Goal: Find specific page/section: Find specific page/section

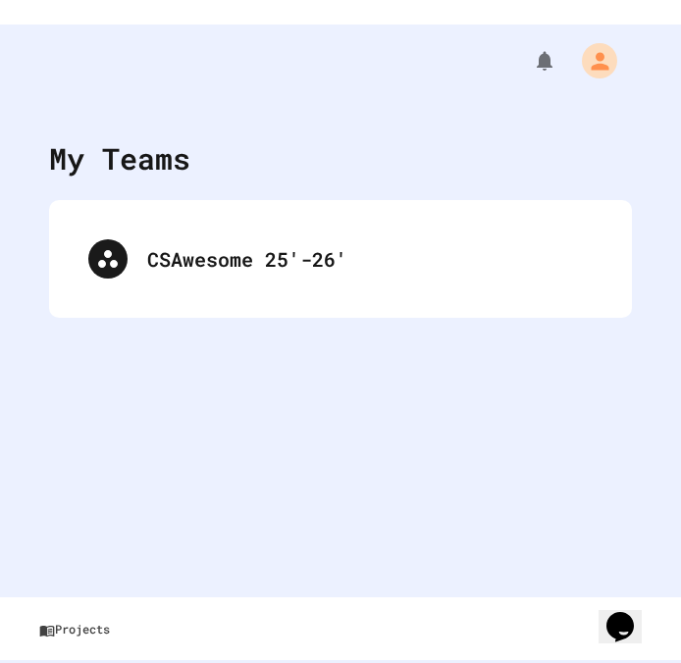
click at [247, 244] on div "CSAwesome 25'-26'" at bounding box center [369, 258] width 445 height 29
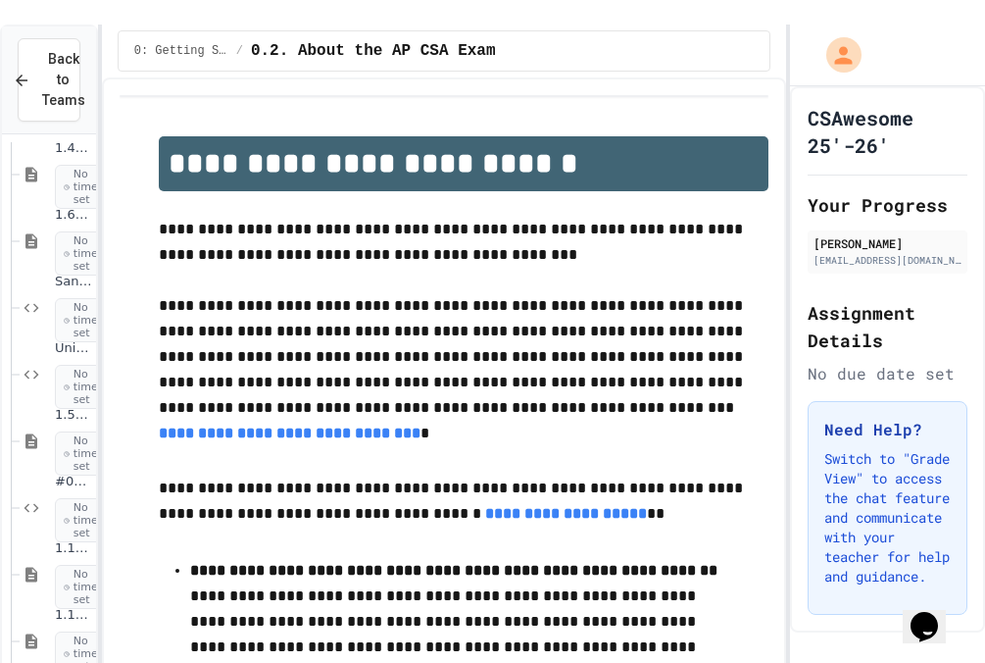
scroll to position [635, 0]
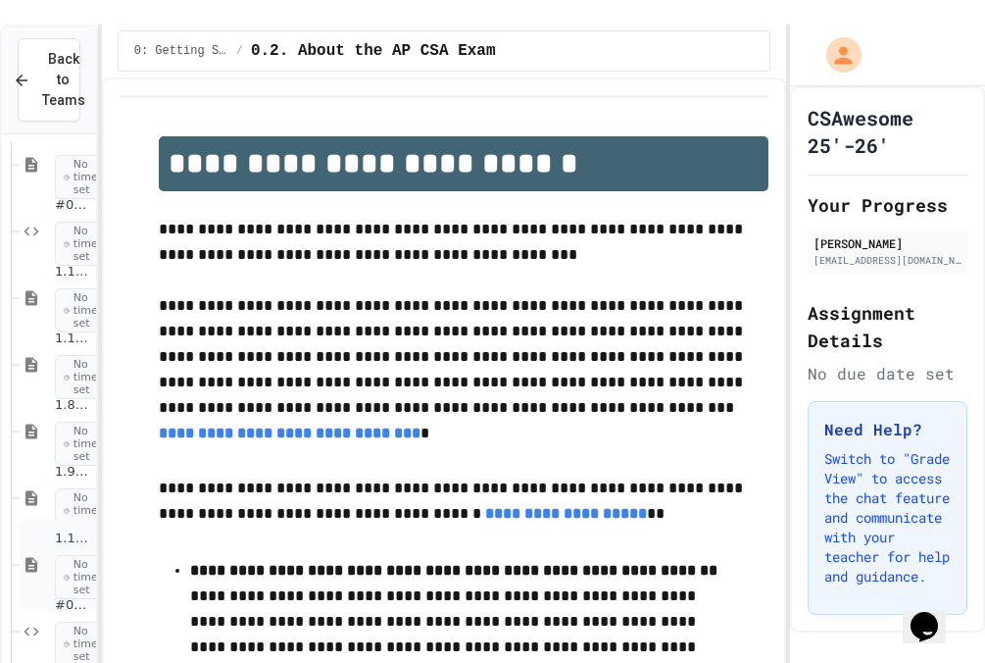
click at [58, 555] on span "No time set" at bounding box center [84, 577] width 58 height 45
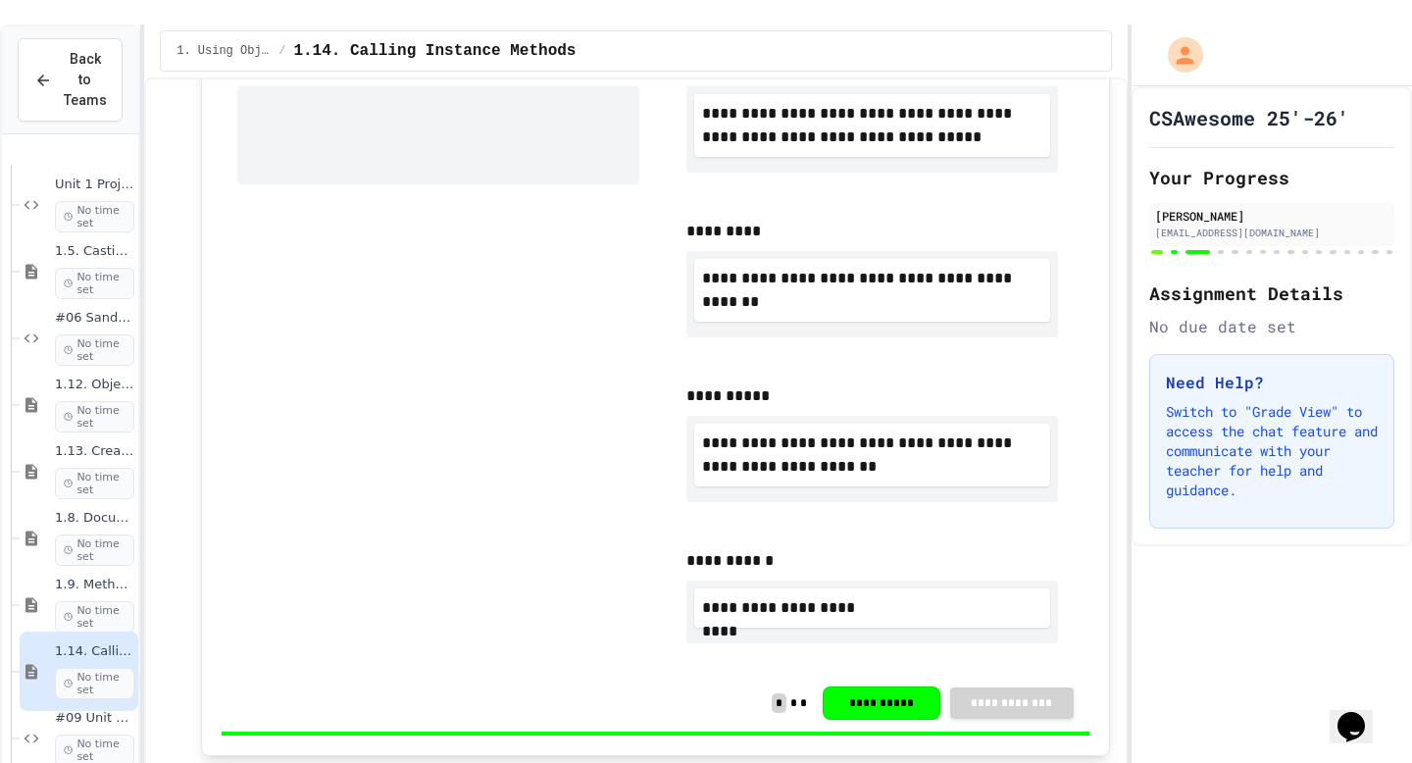
scroll to position [523, 0]
